Goal: Transaction & Acquisition: Purchase product/service

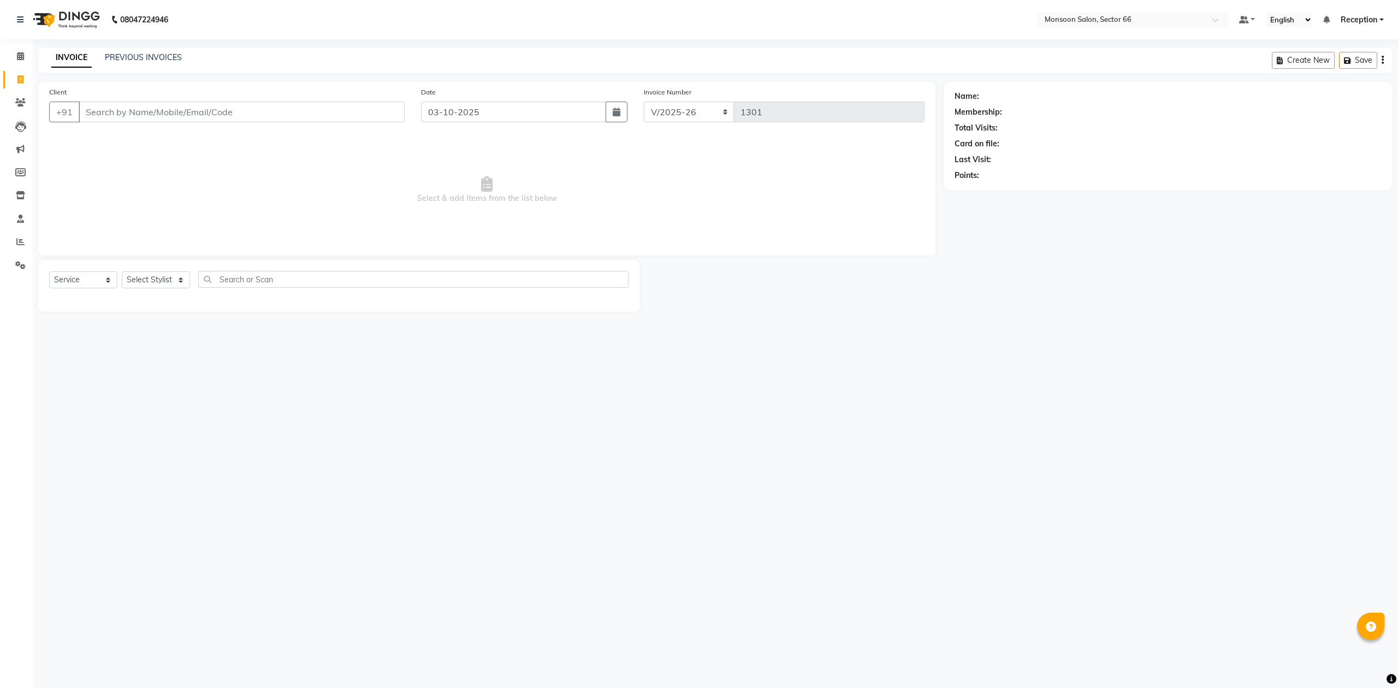
select select "3741"
select select "service"
click at [316, 106] on input "Client" at bounding box center [242, 112] width 326 height 21
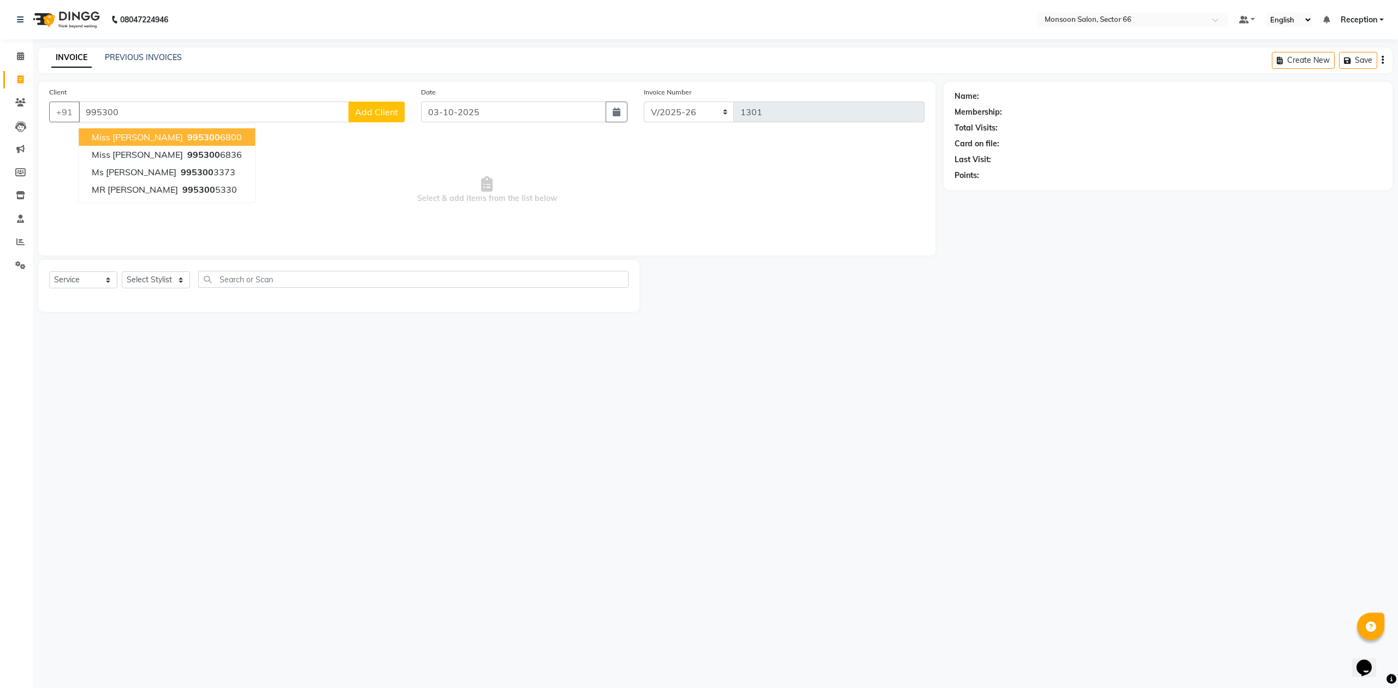
click at [219, 132] on button "Miss [PERSON_NAME] Manu 995300 6800" at bounding box center [167, 136] width 176 height 17
type input "9953006800"
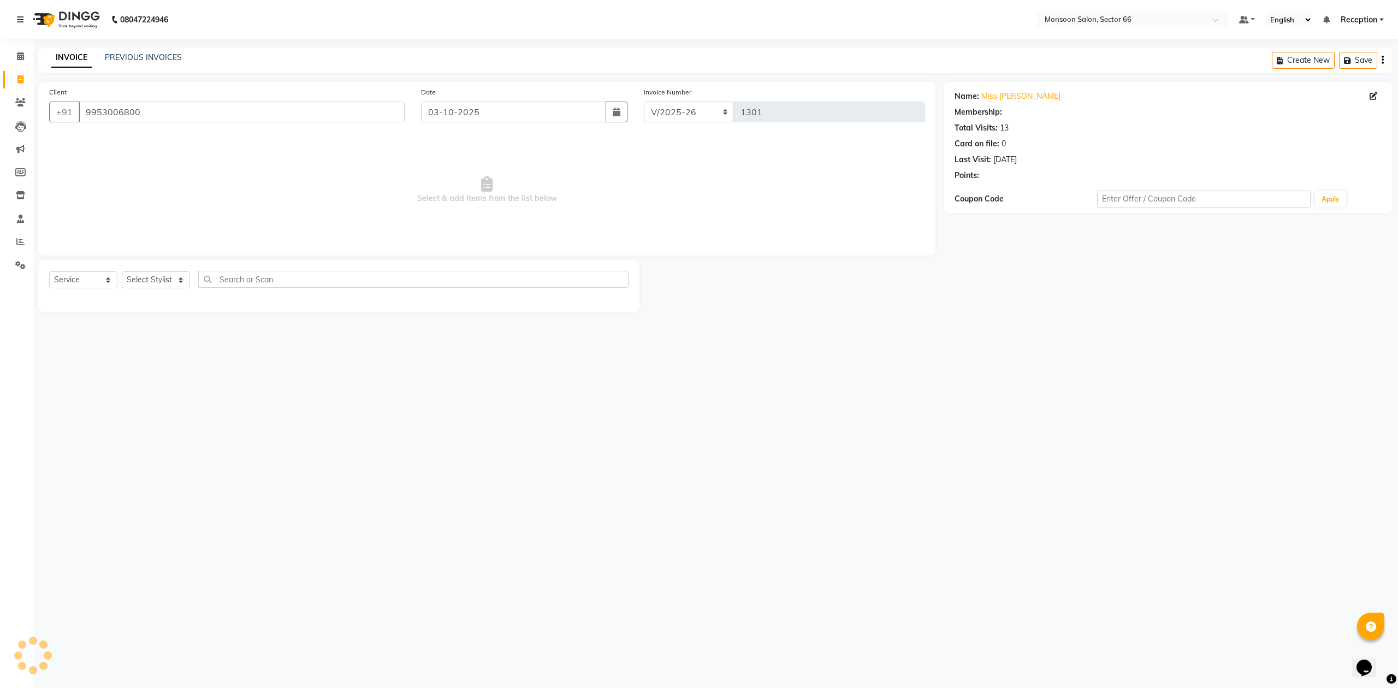
select select "1: Object"
drag, startPoint x: 985, startPoint y: 193, endPoint x: 990, endPoint y: 197, distance: 6.2
click at [987, 193] on icon "button" at bounding box center [985, 191] width 8 height 8
click at [156, 281] on select "Select Stylist [PERSON_NAME] Danish Paras priya Reception rozy [PERSON_NAME]" at bounding box center [156, 279] width 68 height 17
select select "80635"
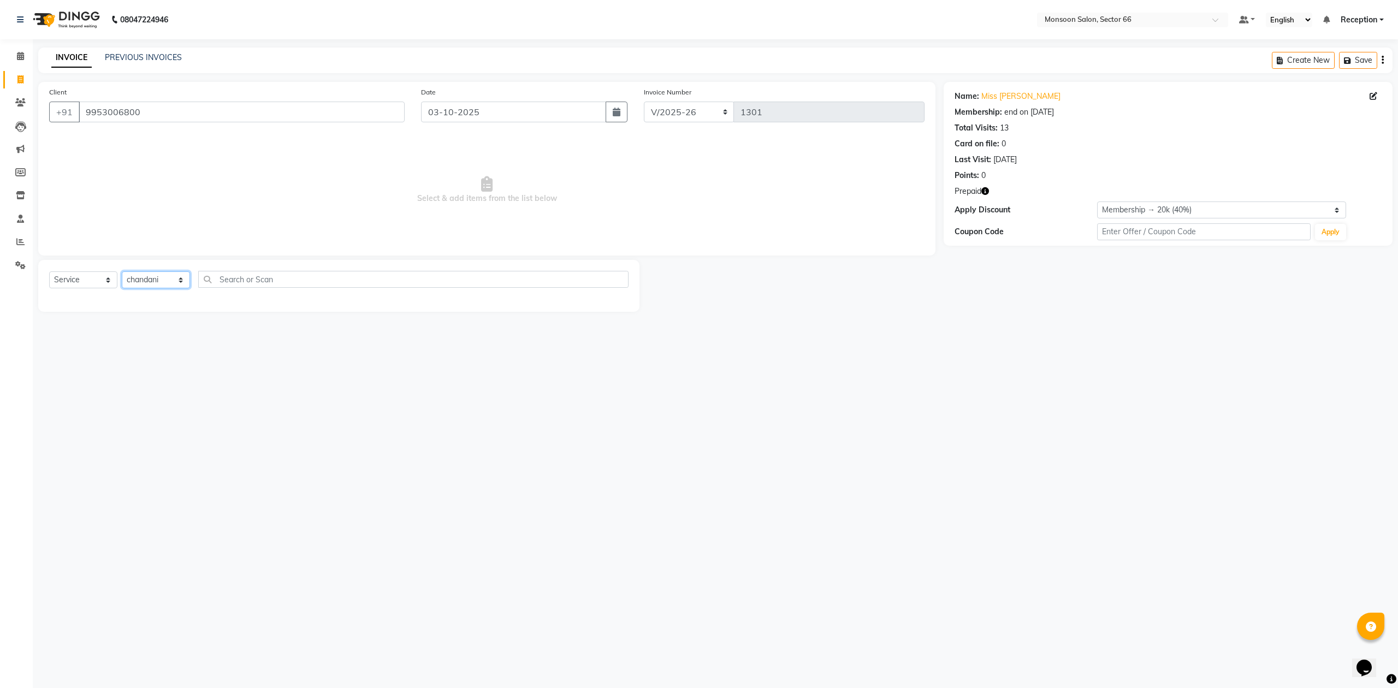
click at [122, 271] on select "Select Stylist [PERSON_NAME] Danish Paras priya Reception rozy [PERSON_NAME]" at bounding box center [156, 279] width 68 height 17
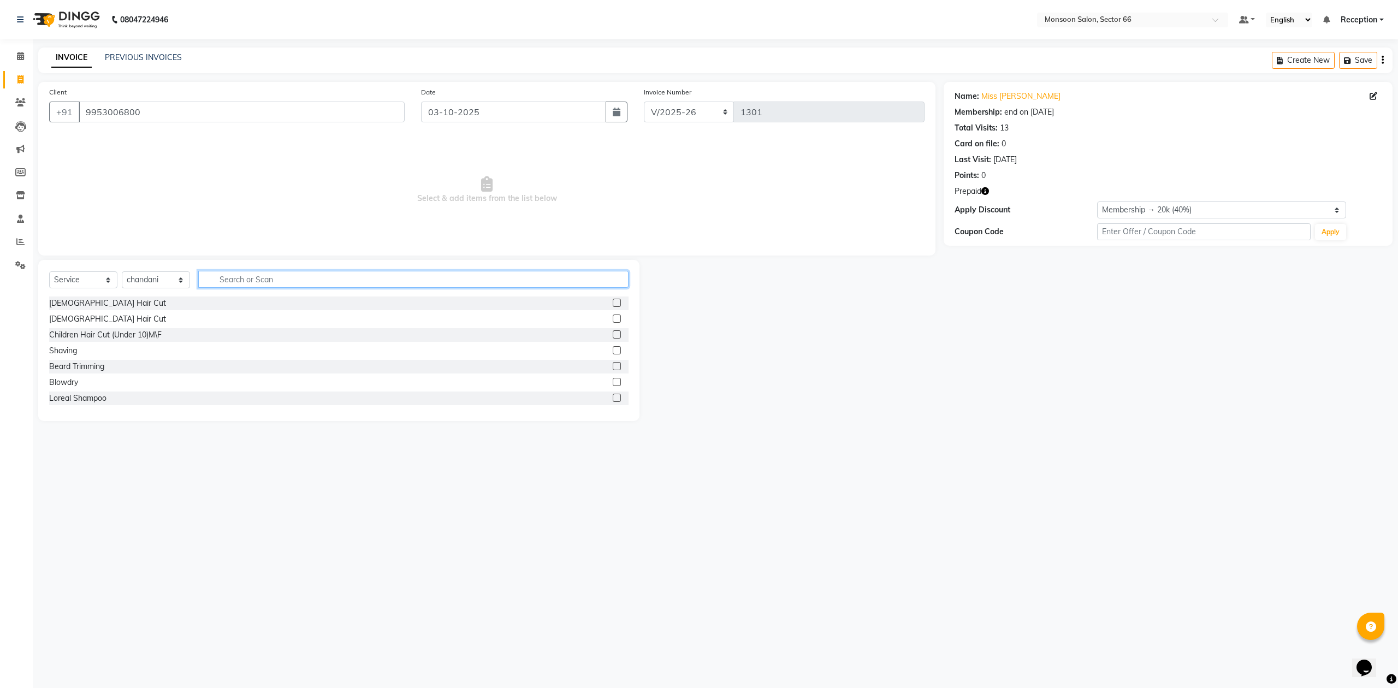
click at [257, 280] on input "text" at bounding box center [413, 279] width 430 height 17
type input "eye"
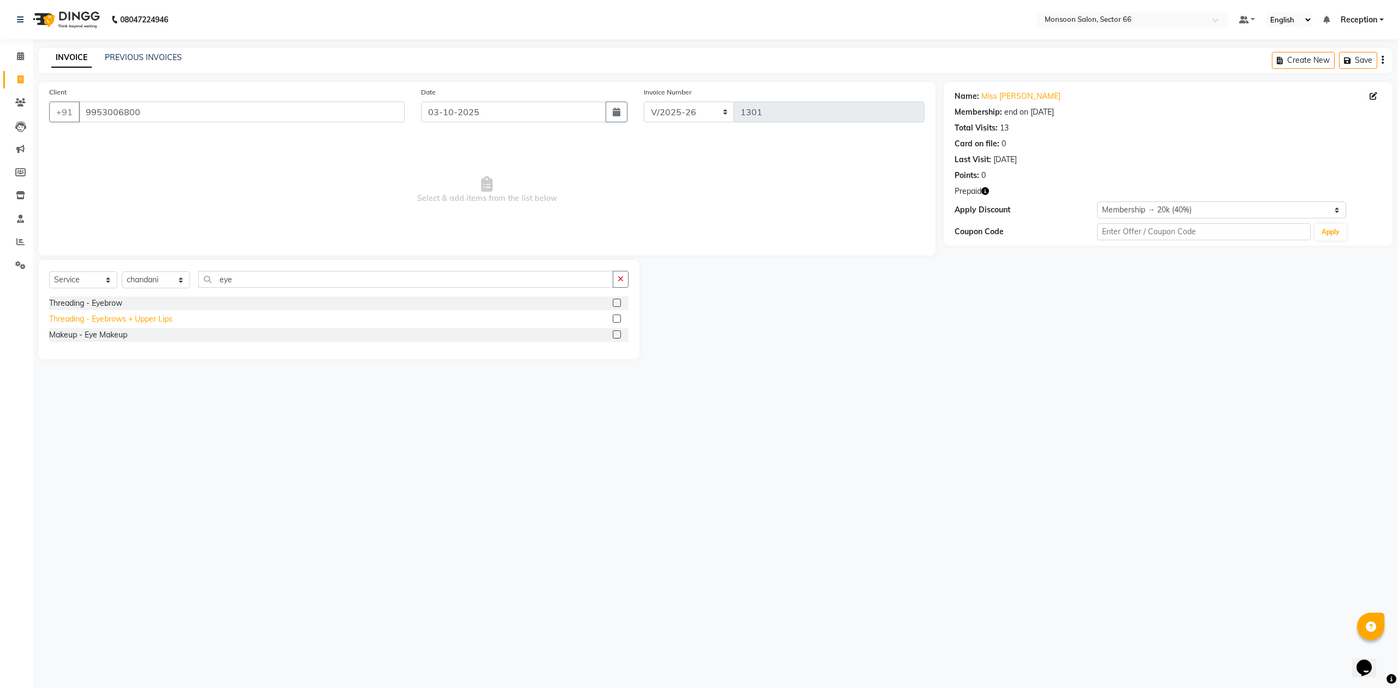
click at [170, 319] on div "Threading - Eyebrows + Upper Lips" at bounding box center [110, 318] width 123 height 11
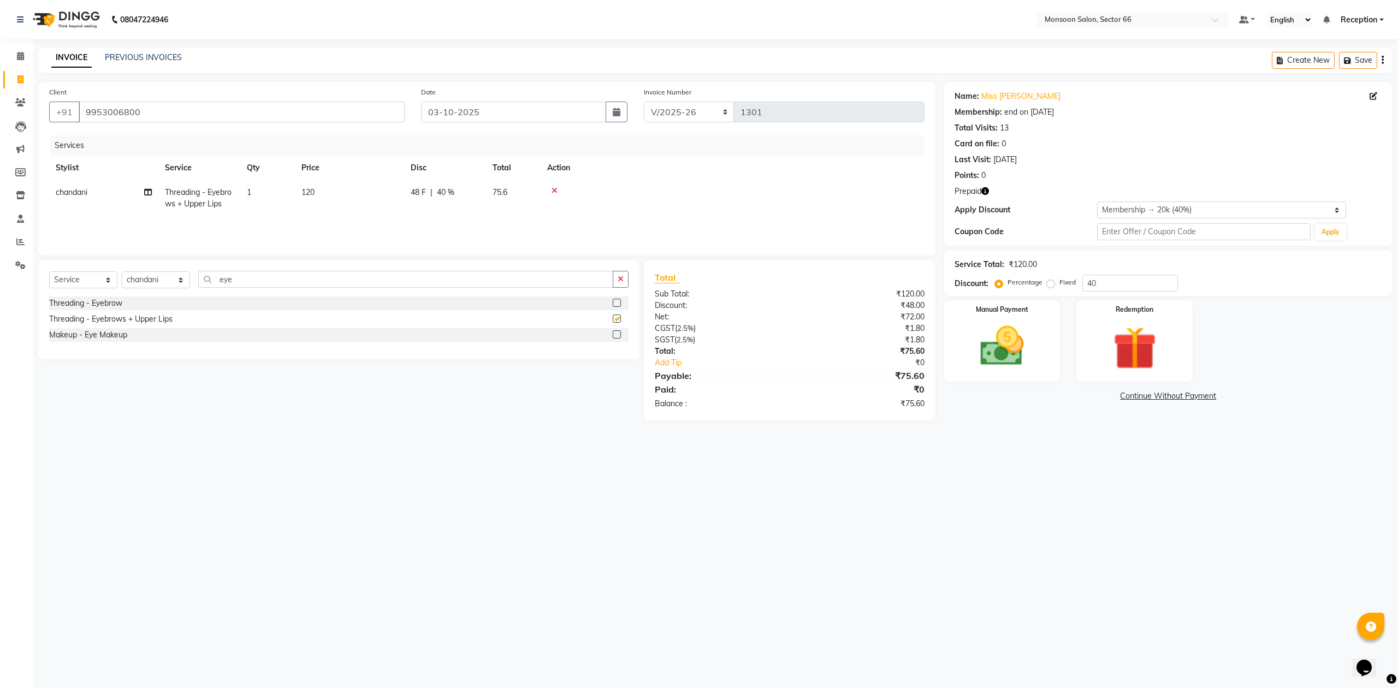
checkbox input "false"
click at [241, 278] on input "eye" at bounding box center [405, 279] width 415 height 17
type input "e"
click at [256, 277] on input "eye" at bounding box center [405, 279] width 415 height 17
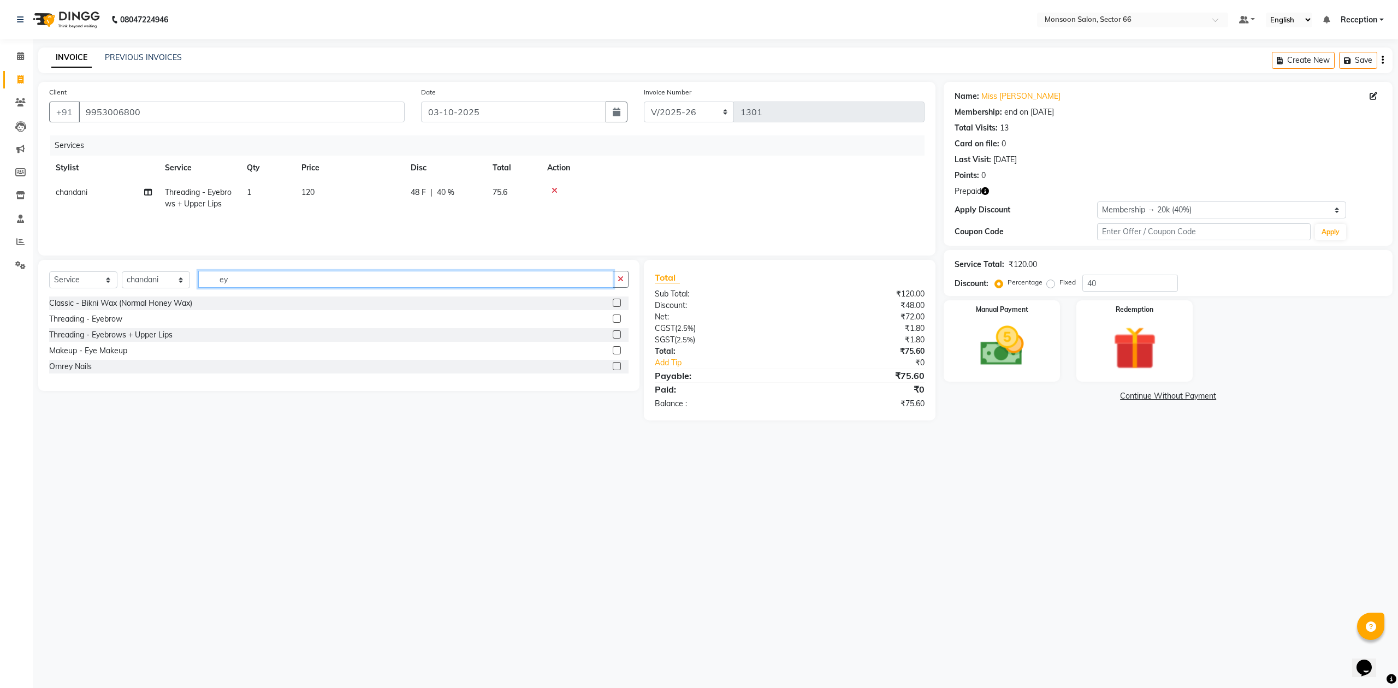
type input "e"
type input "upp"
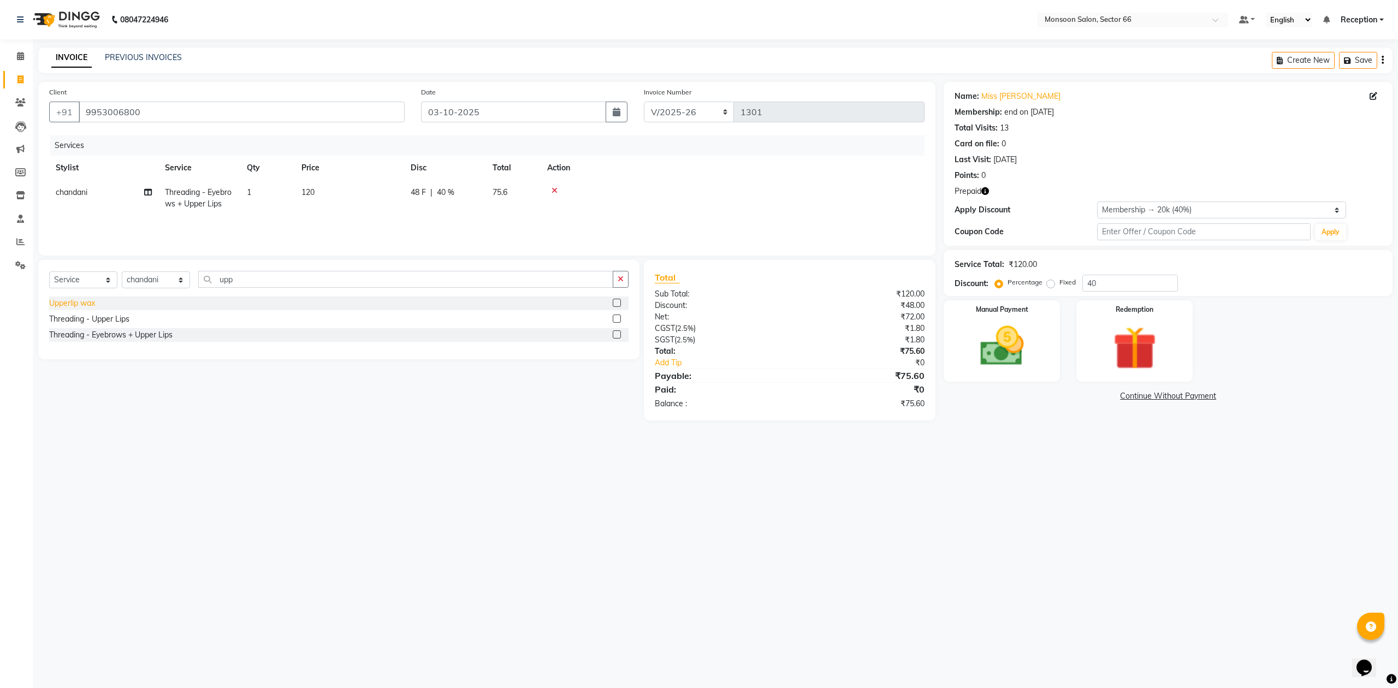
click at [88, 300] on div "Upperlip wax" at bounding box center [72, 303] width 46 height 11
checkbox input "false"
click at [258, 226] on td "1" at bounding box center [267, 228] width 55 height 25
select select "80635"
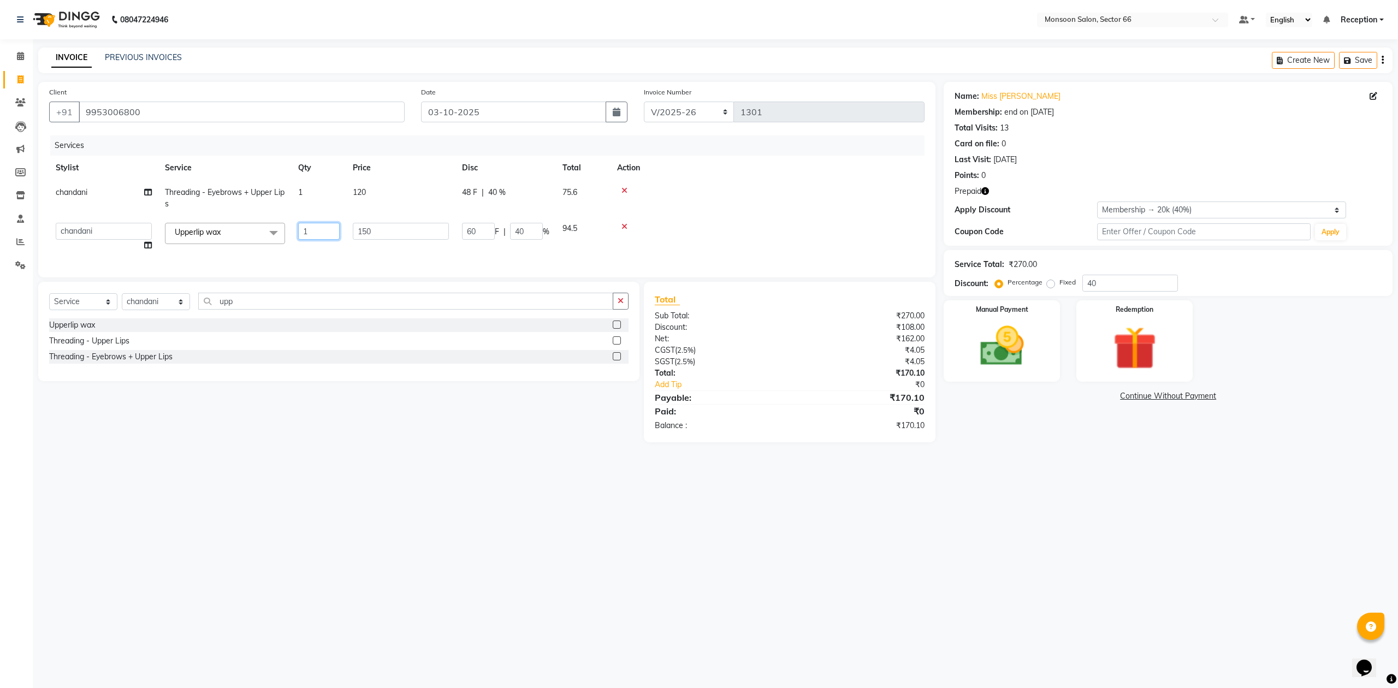
drag, startPoint x: 313, startPoint y: 228, endPoint x: 272, endPoint y: 241, distance: 42.8
click at [272, 241] on tr "[PERSON_NAME] Danish Paras priya Reception rozy [PERSON_NAME] Upperlip wax x [D…" at bounding box center [486, 236] width 875 height 41
type input "2"
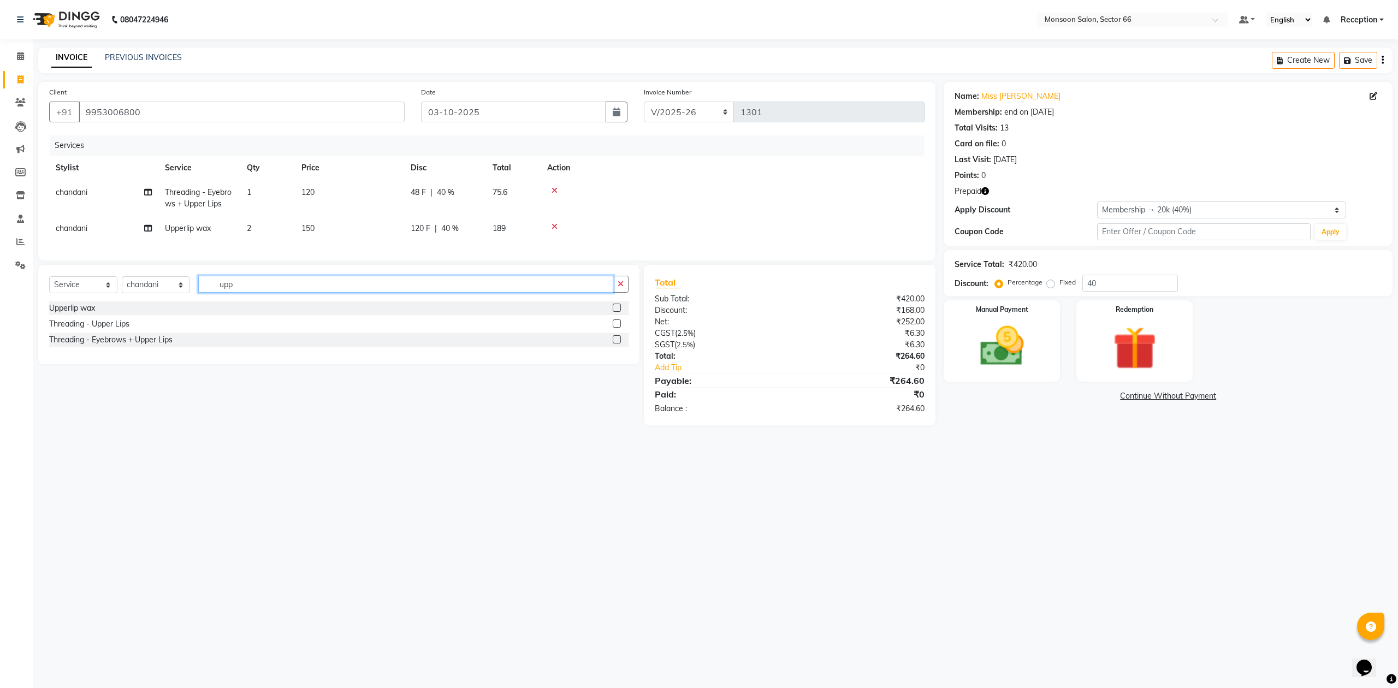
click at [278, 301] on div "Select Service Product Membership Package Voucher Prepaid Gift Card Select Styl…" at bounding box center [338, 289] width 579 height 26
type input "u"
type input "arms"
click at [91, 346] on div "Classic - Full Arms" at bounding box center [81, 339] width 65 height 11
checkbox input "false"
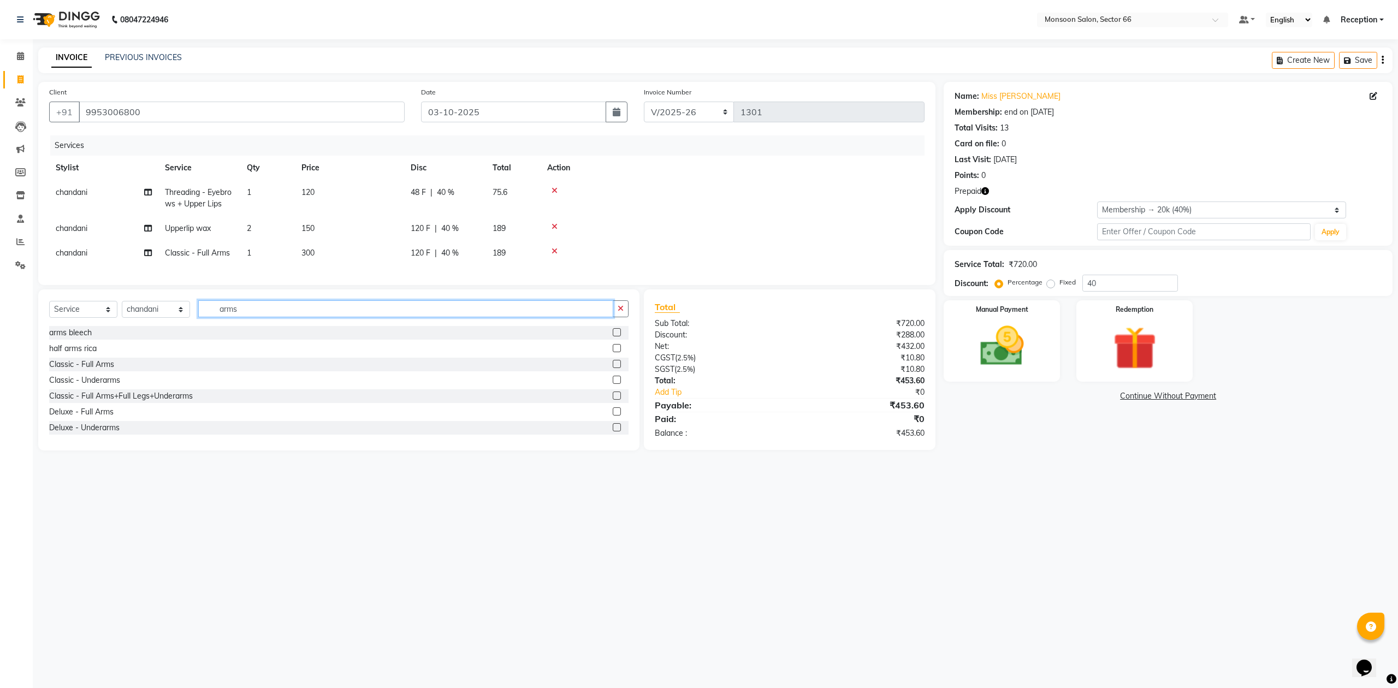
click at [258, 315] on input "arms" at bounding box center [405, 308] width 415 height 17
type input "a"
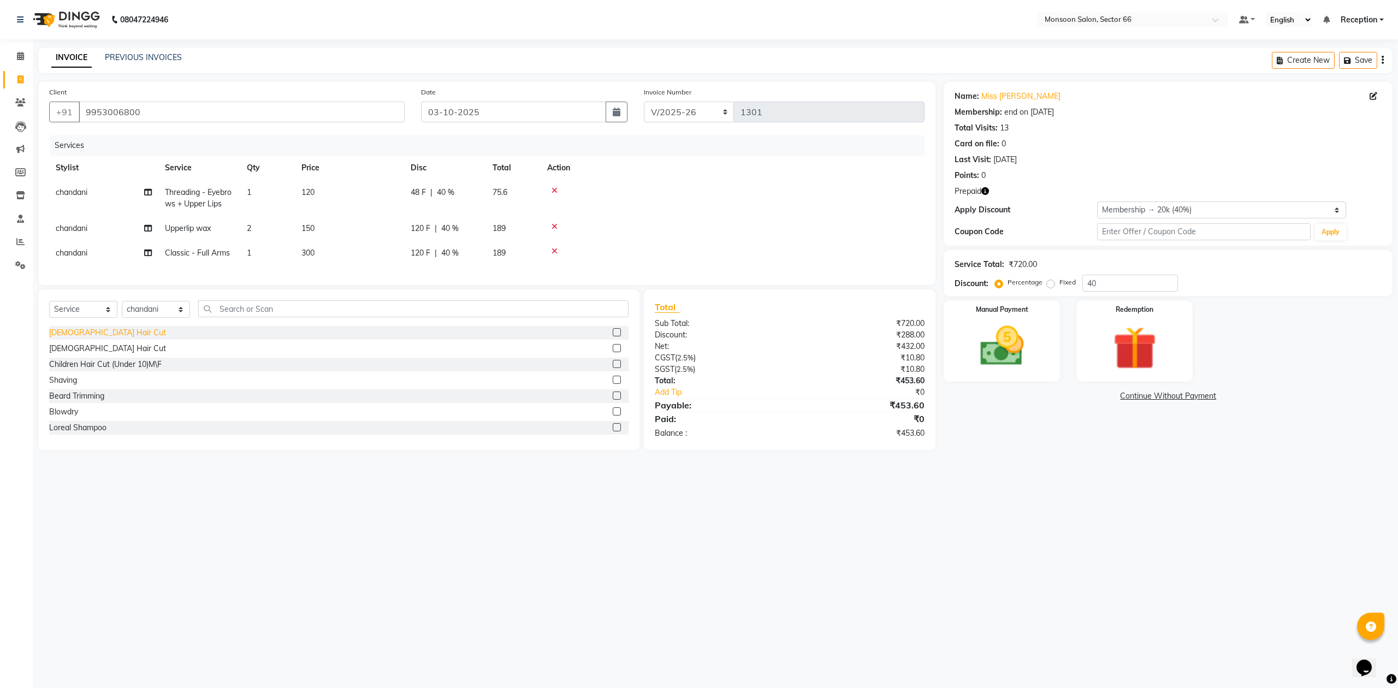
click at [81, 338] on div "[DEMOGRAPHIC_DATA] Hair Cut" at bounding box center [107, 332] width 117 height 11
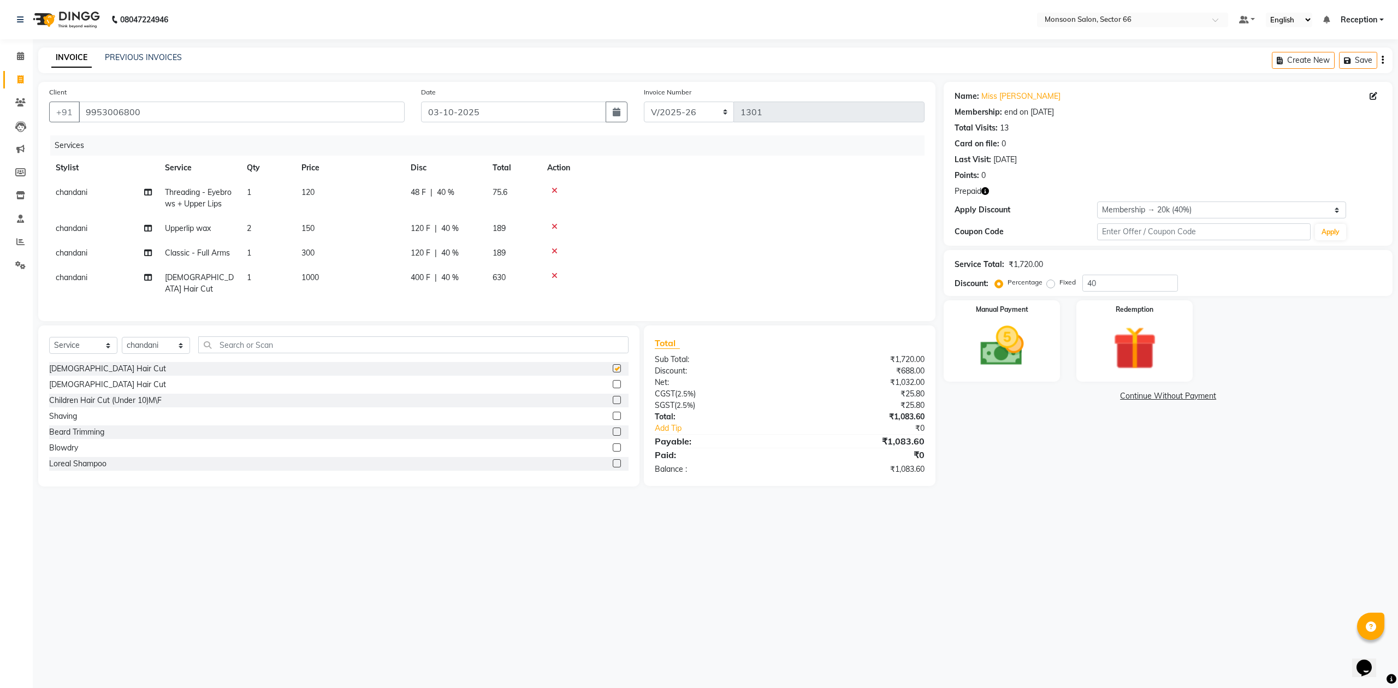
checkbox input "false"
click at [64, 280] on span "chandani" at bounding box center [72, 277] width 32 height 10
select select "80635"
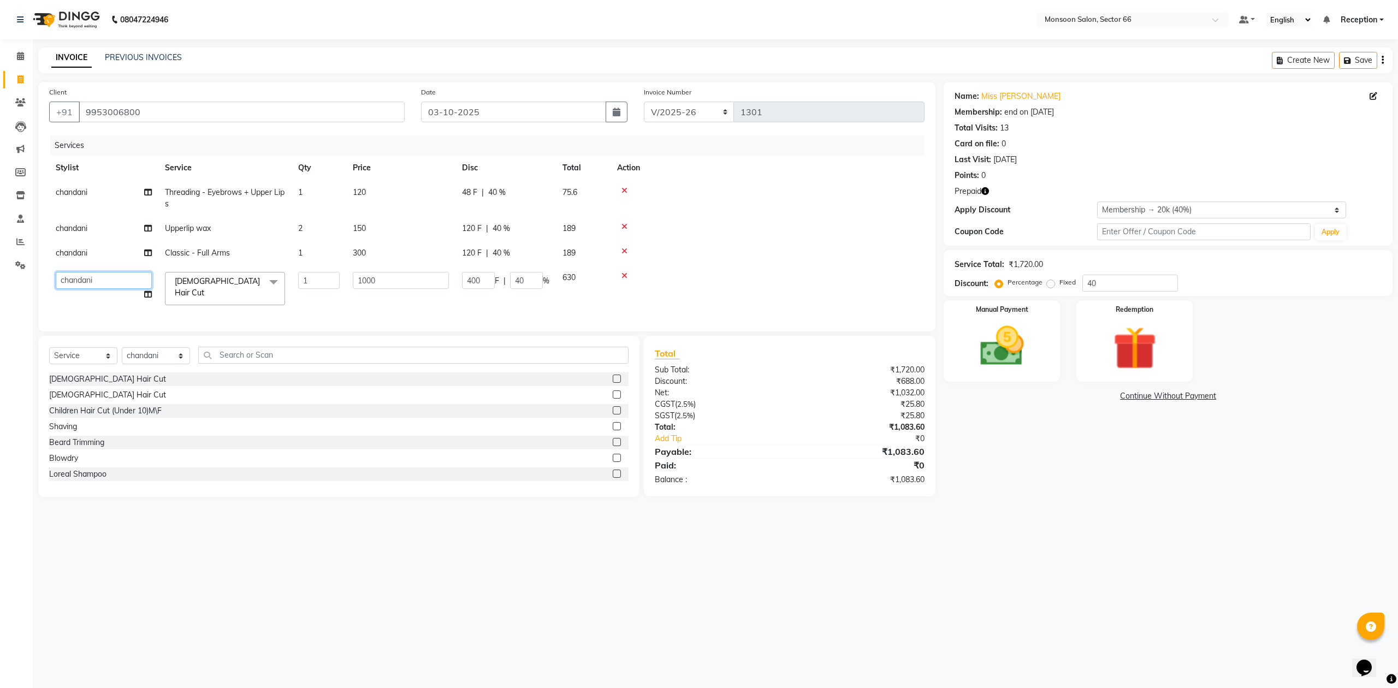
click at [64, 280] on select "[PERSON_NAME] Danish Paras priya Reception rozy [PERSON_NAME]" at bounding box center [104, 280] width 96 height 17
select select "46036"
click at [250, 360] on input "text" at bounding box center [413, 355] width 430 height 17
drag, startPoint x: 85, startPoint y: 108, endPoint x: 147, endPoint y: 109, distance: 62.3
click at [143, 110] on input "9953006800" at bounding box center [242, 112] width 326 height 21
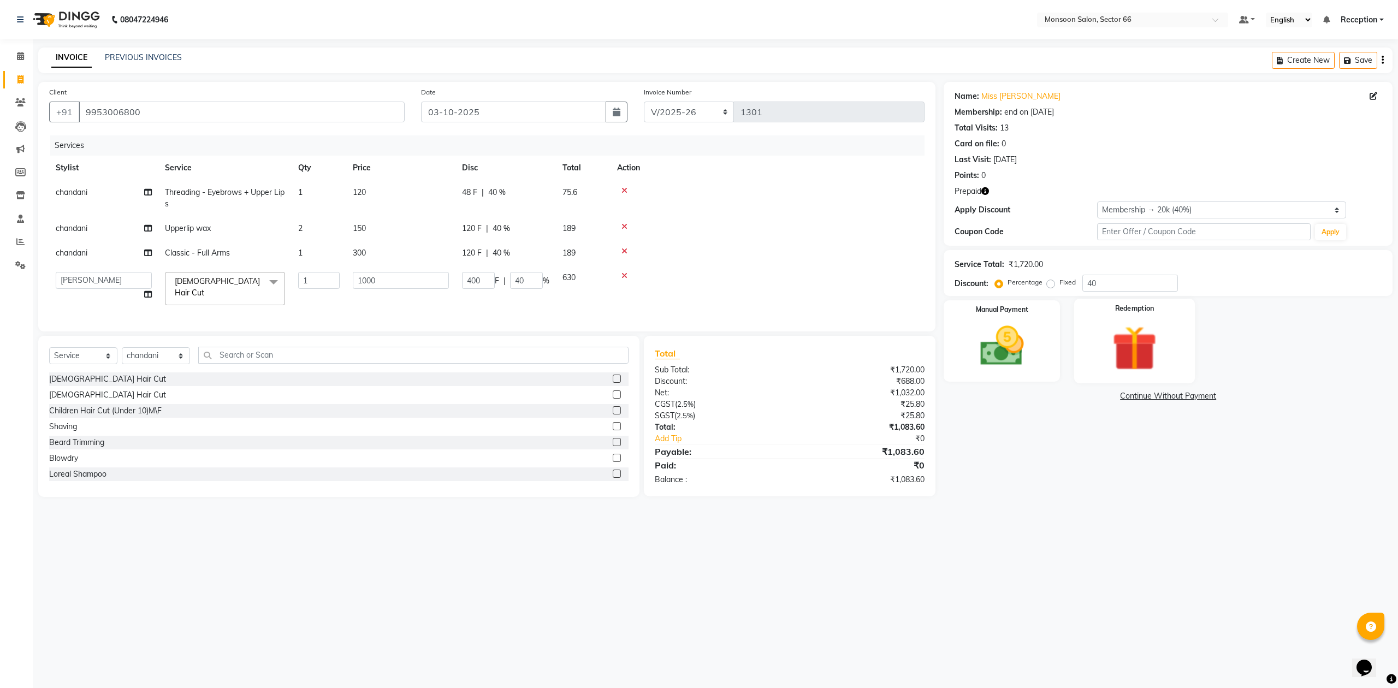
click at [1127, 352] on img at bounding box center [1134, 348] width 74 height 56
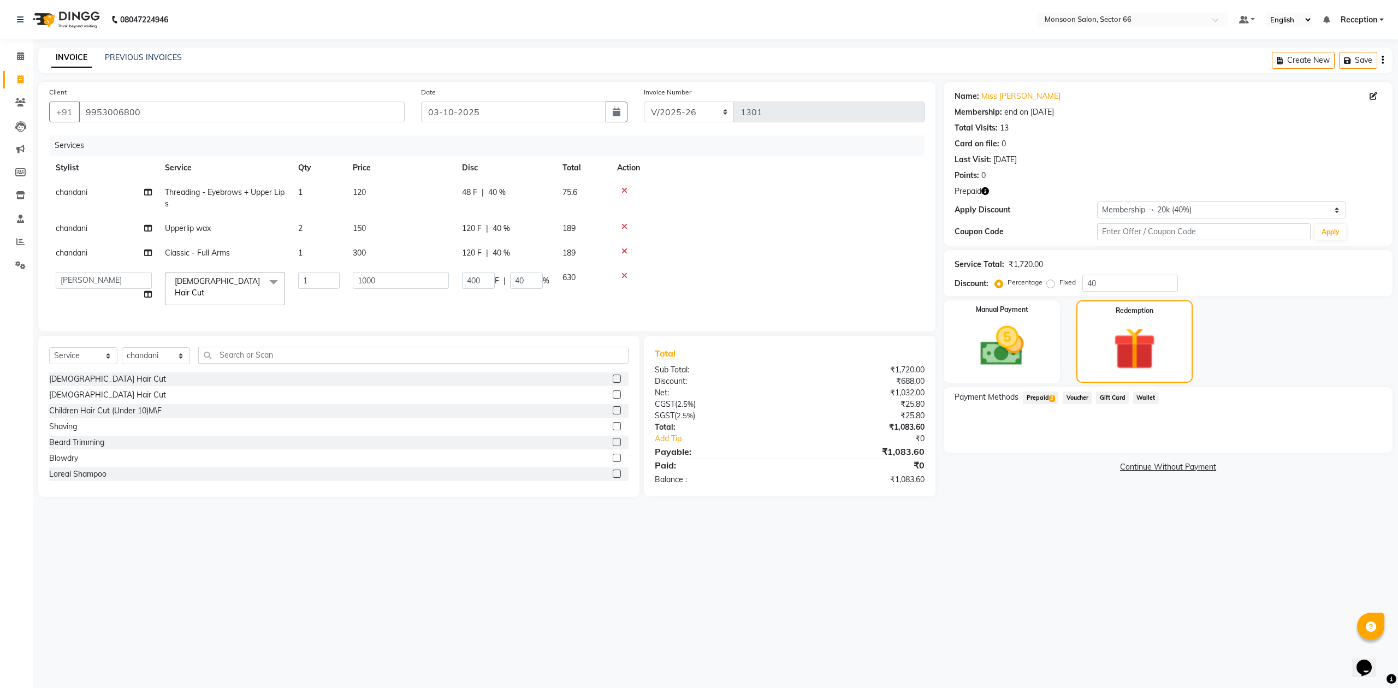
click at [1036, 395] on span "Prepaid 2" at bounding box center [1040, 397] width 35 height 13
click at [1348, 443] on button "Add" at bounding box center [1355, 441] width 40 height 19
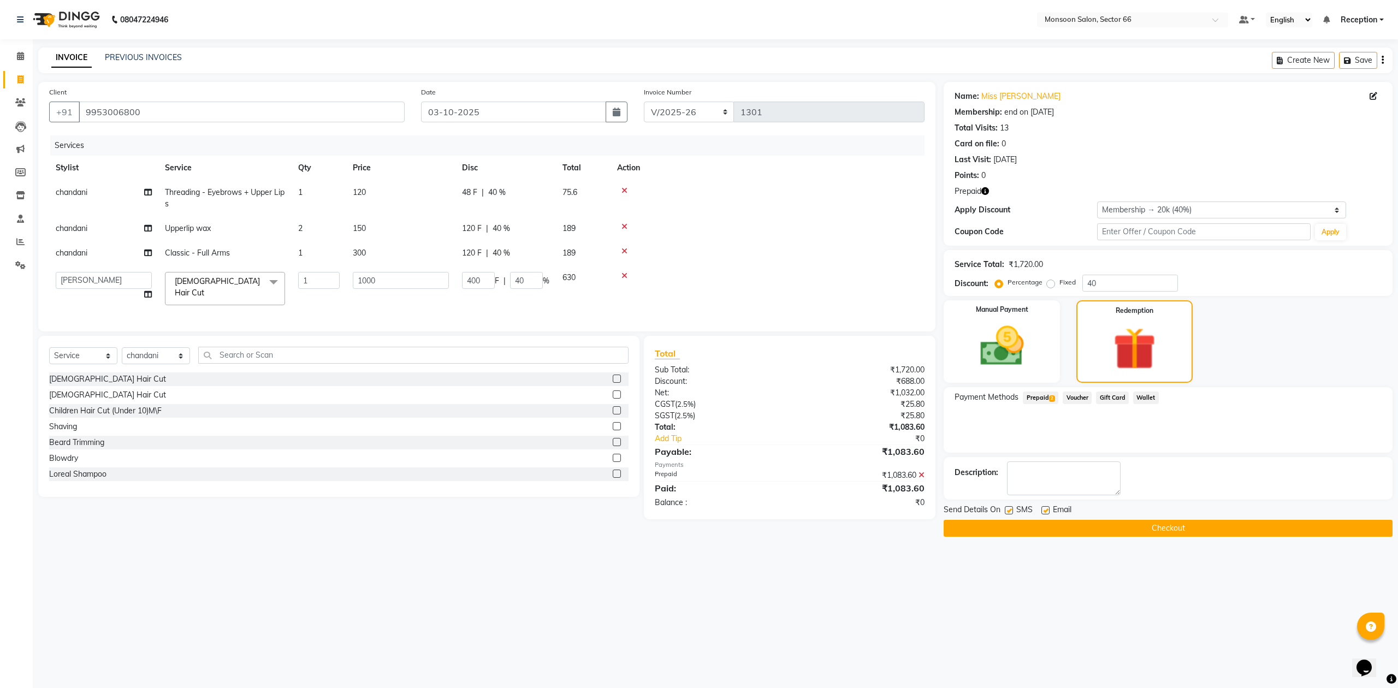
click at [1204, 525] on button "Checkout" at bounding box center [1167, 528] width 449 height 17
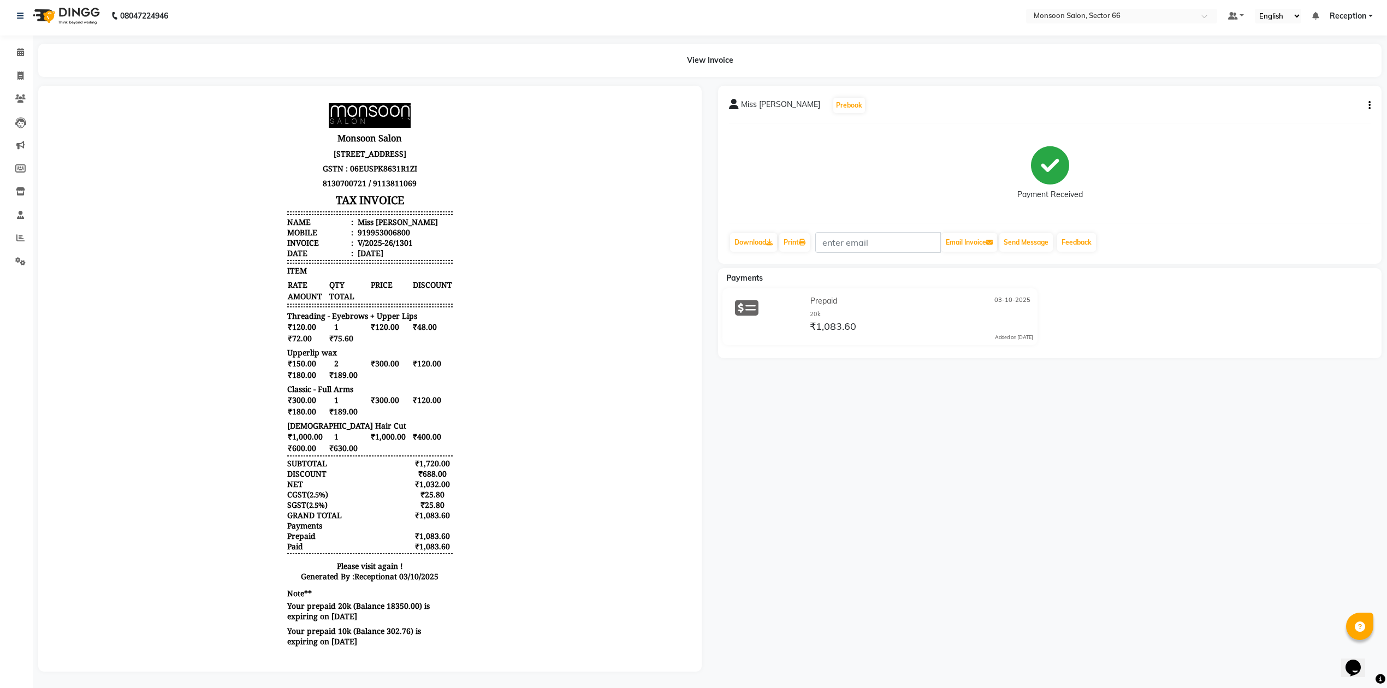
scroll to position [15, 0]
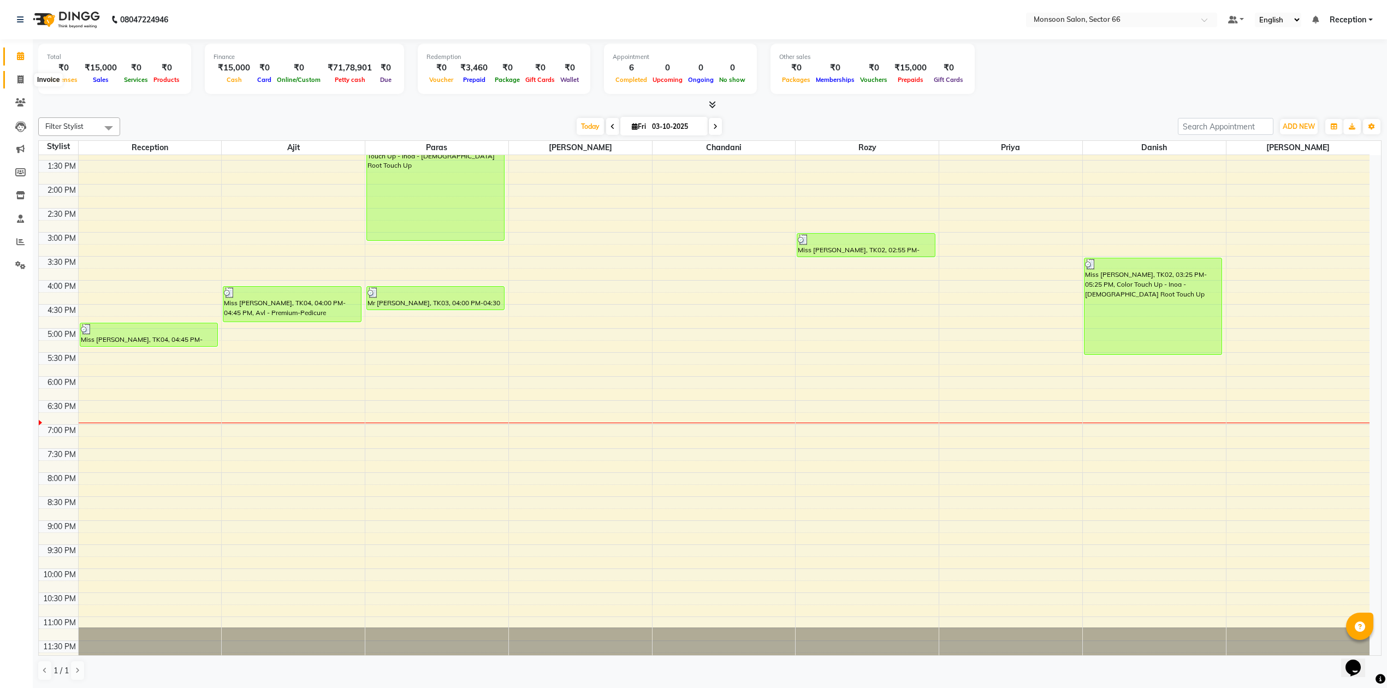
click at [21, 84] on span at bounding box center [20, 80] width 19 height 13
select select "service"
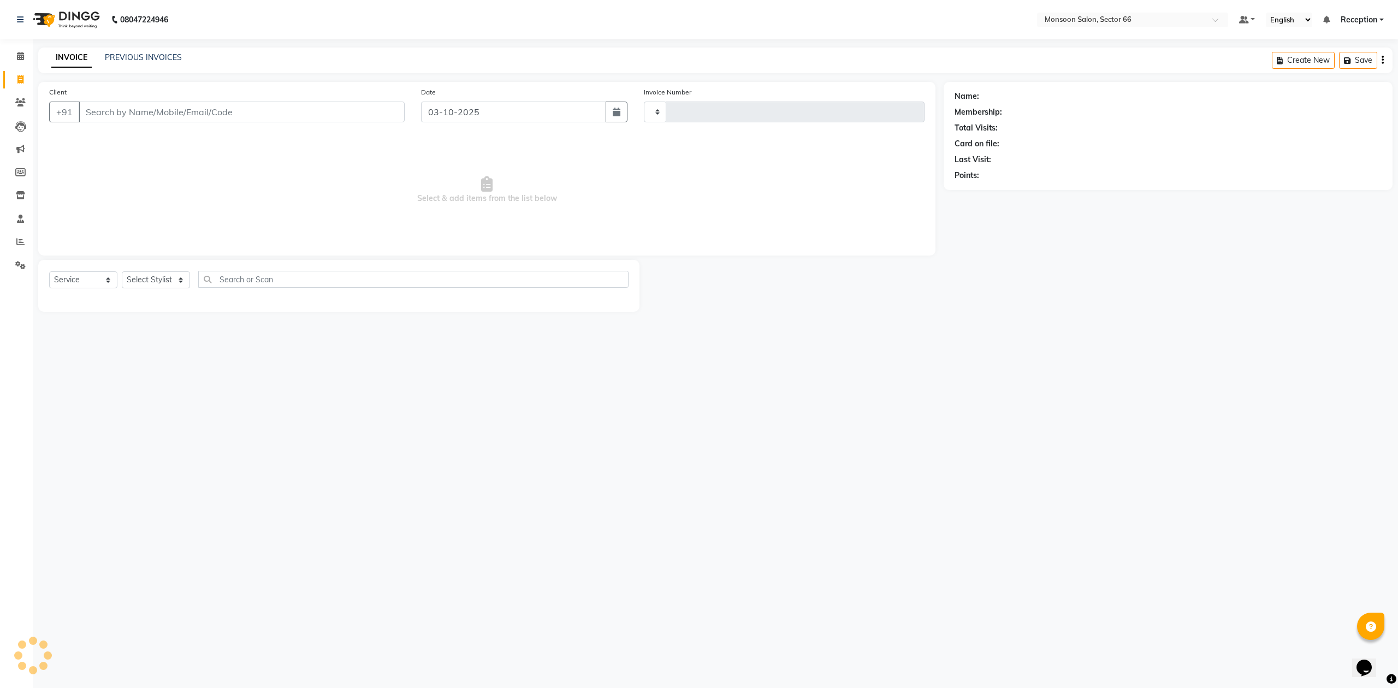
click at [170, 111] on input "Client" at bounding box center [242, 112] width 326 height 21
type input "7004520042"
type input "1301"
select select "3741"
